Goal: Find specific page/section: Find specific page/section

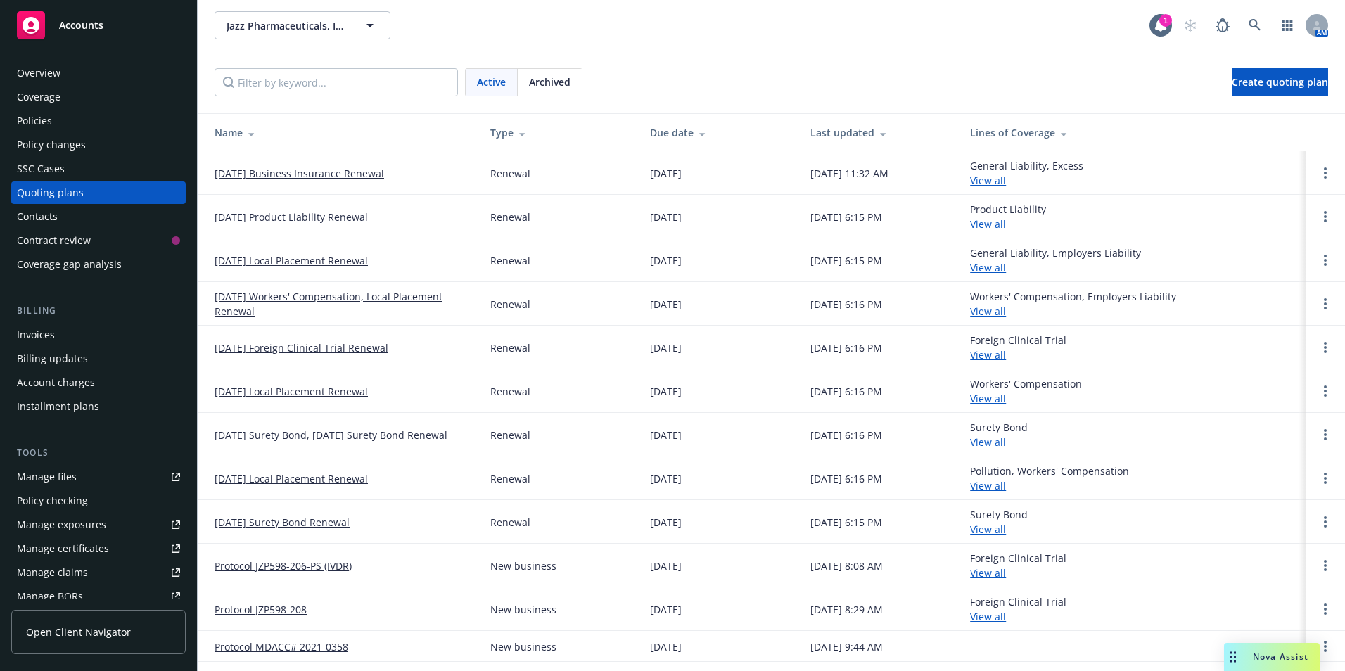
click at [75, 32] on div "Accounts" at bounding box center [98, 25] width 163 height 28
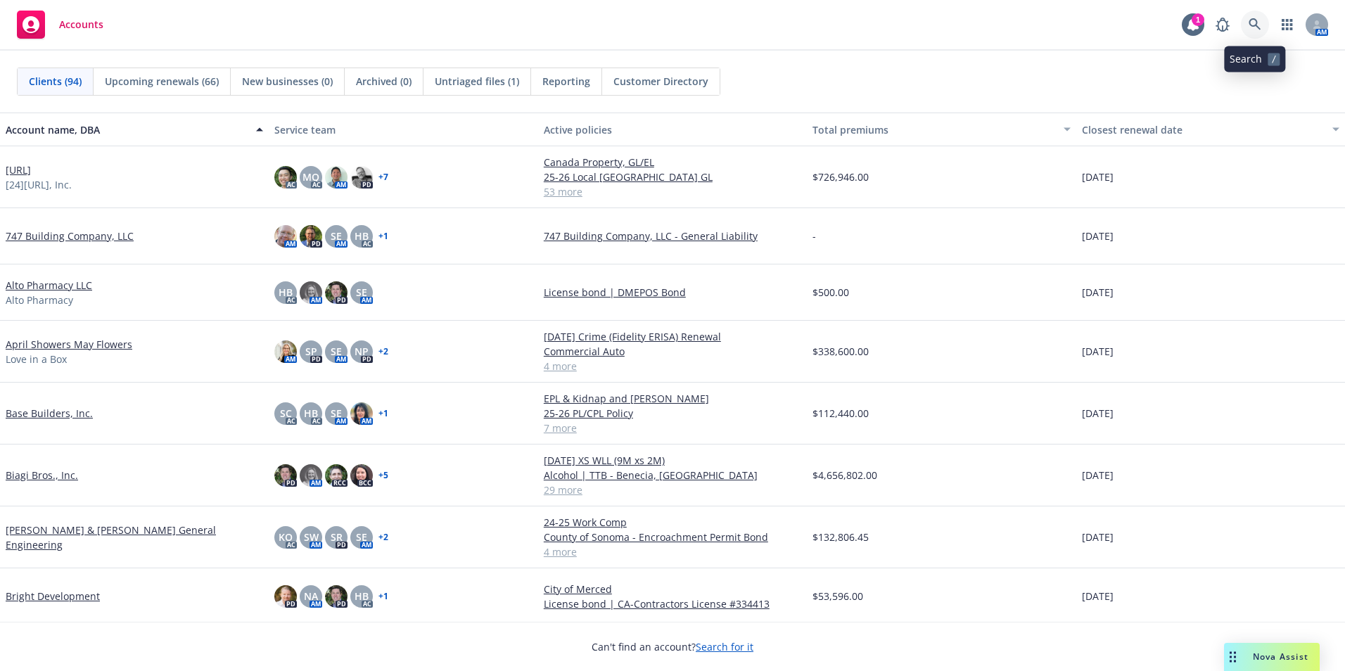
click at [1251, 23] on icon at bounding box center [1254, 24] width 13 height 13
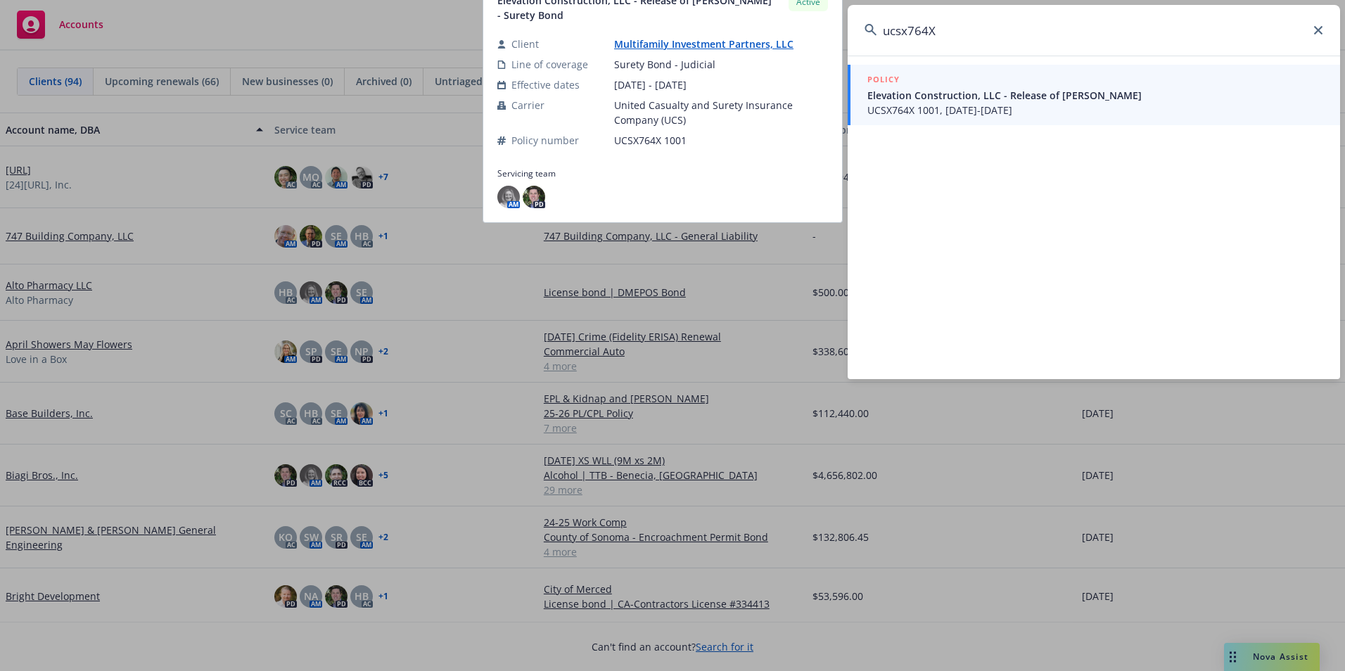
type input "ucsx764X"
click at [701, 44] on link "Multifamily Investment Partners, LLC" at bounding box center [709, 43] width 191 height 13
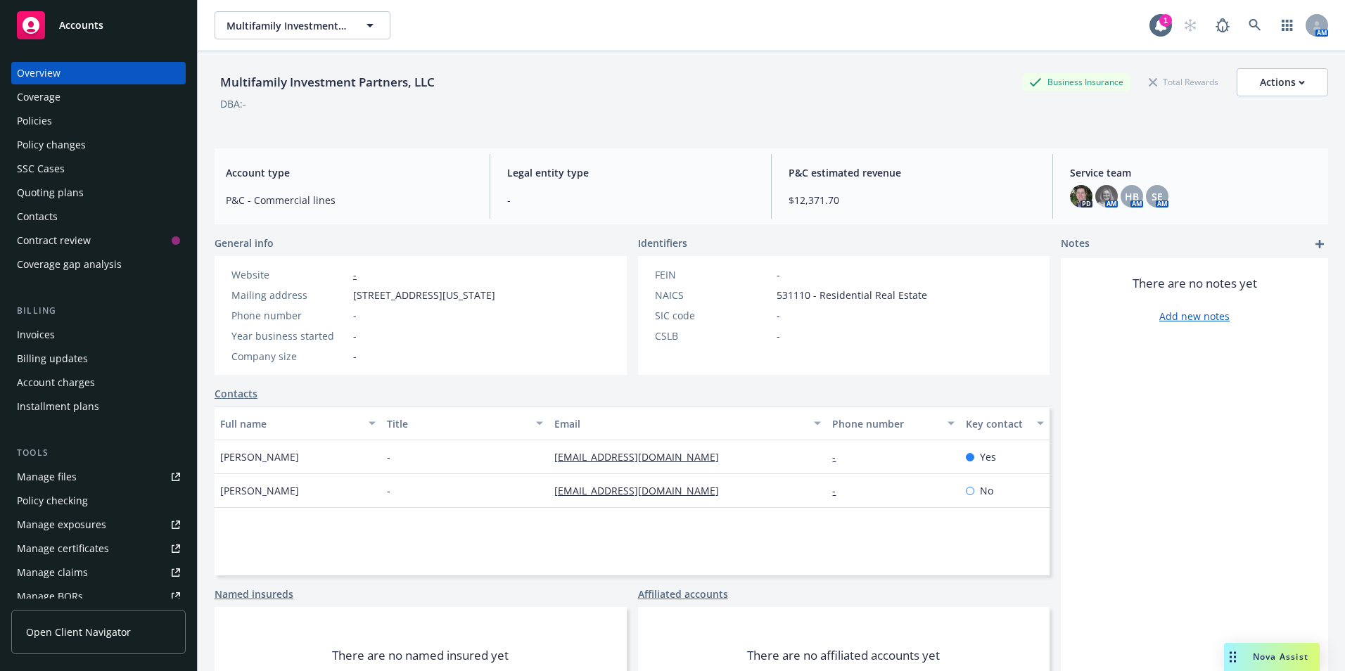
click at [18, 120] on div "Policies" at bounding box center [34, 121] width 35 height 23
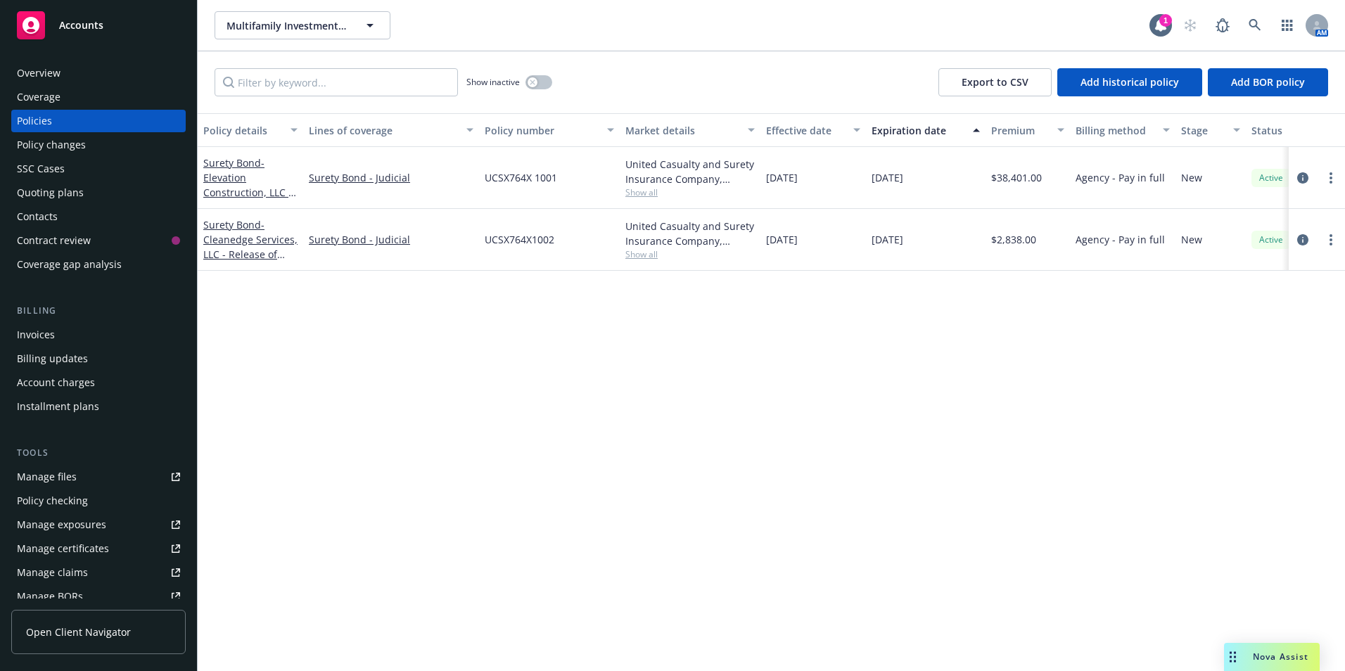
click at [39, 70] on div "Overview" at bounding box center [39, 73] width 44 height 23
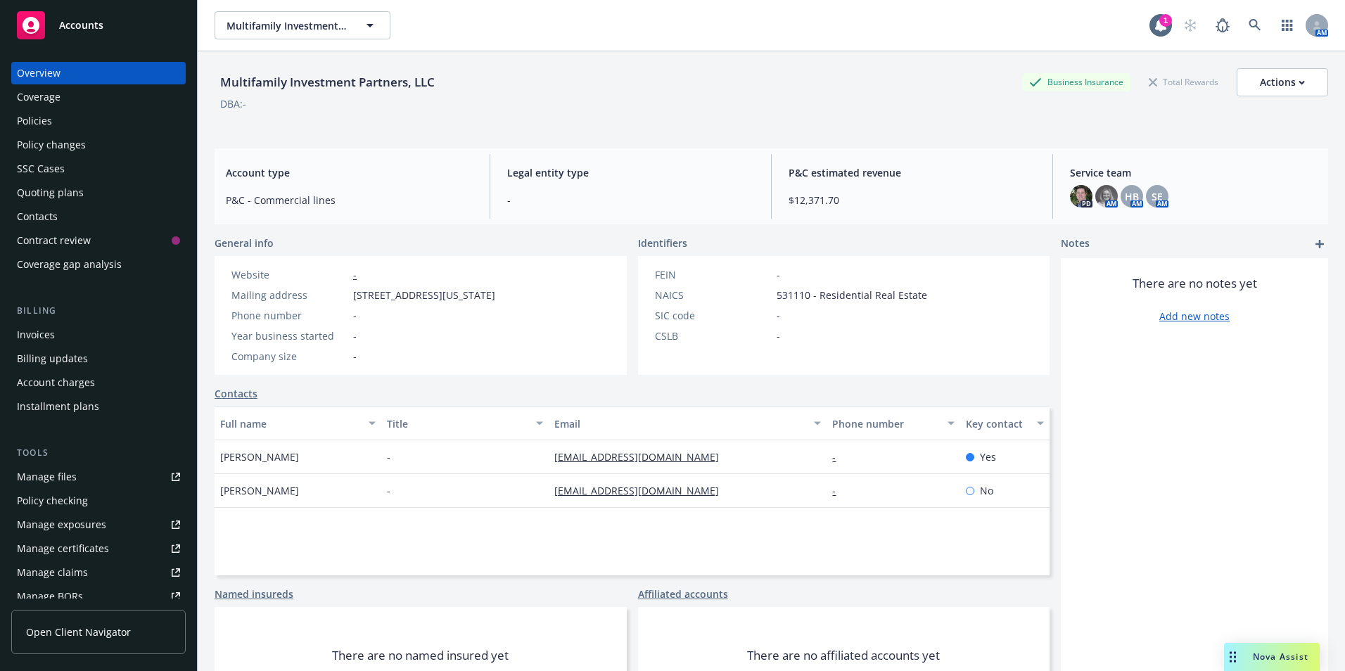
click at [33, 23] on rect at bounding box center [31, 25] width 28 height 28
